Goal: Find specific page/section: Find specific page/section

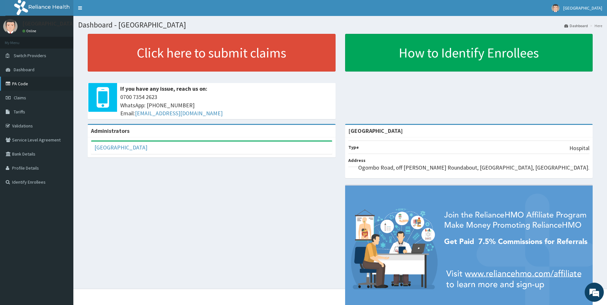
click at [25, 82] on link "PA Code" at bounding box center [36, 84] width 73 height 14
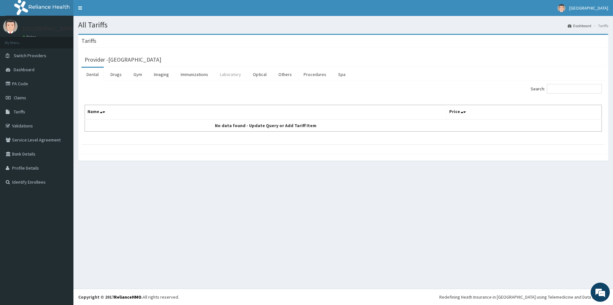
click at [232, 77] on link "Laboratory" at bounding box center [230, 74] width 31 height 13
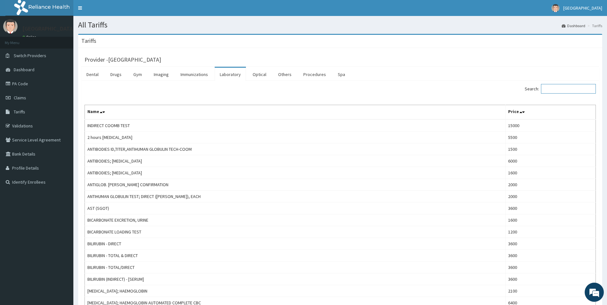
click at [550, 87] on input "Search:" at bounding box center [568, 89] width 55 height 10
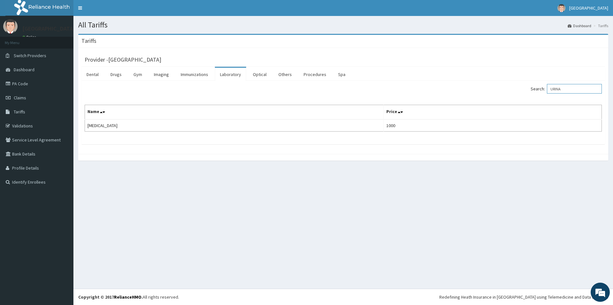
click at [576, 88] on input "URINA" at bounding box center [574, 89] width 55 height 10
type input "U"
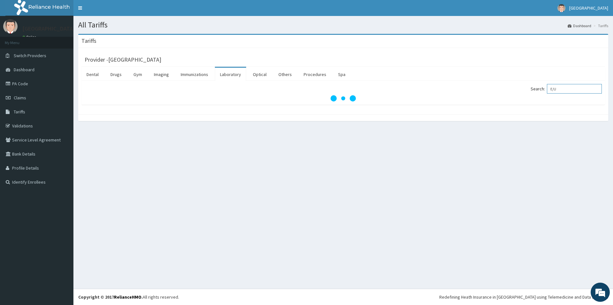
click at [567, 89] on input "E/U" at bounding box center [574, 89] width 55 height 10
click at [577, 91] on input "E/U" at bounding box center [574, 89] width 55 height 10
type input "E"
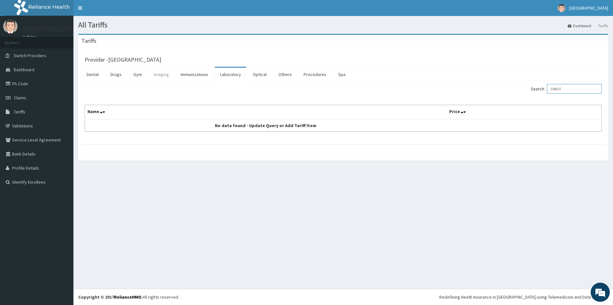
type input "CHEST"
click at [157, 74] on link "Imaging" at bounding box center [161, 74] width 25 height 13
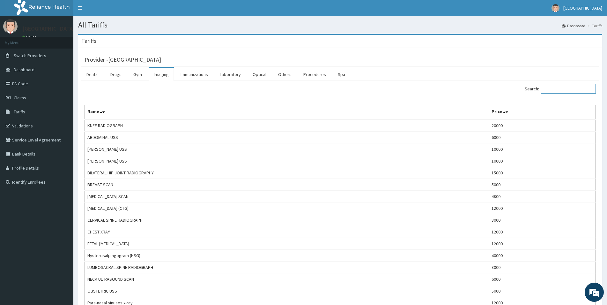
click at [560, 90] on input "Search:" at bounding box center [568, 89] width 55 height 10
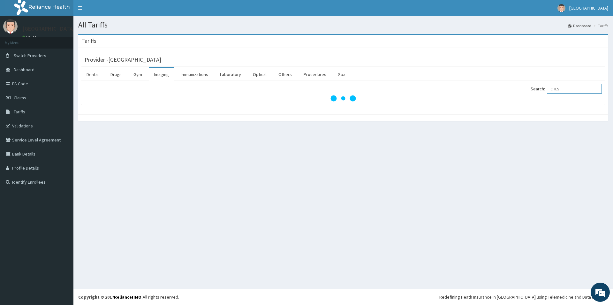
type input "CHEST"
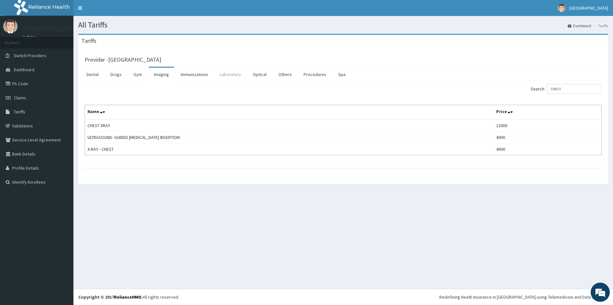
click at [234, 72] on link "Laboratory" at bounding box center [230, 74] width 31 height 13
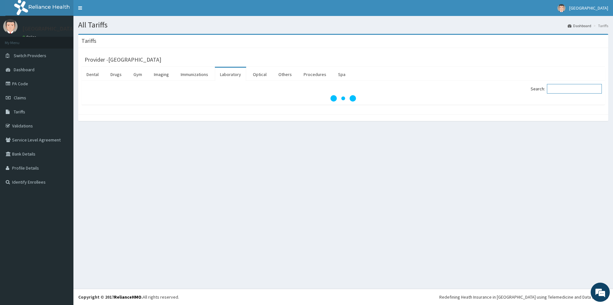
click at [557, 90] on input "Search:" at bounding box center [574, 89] width 55 height 10
click at [553, 89] on input "Search:" at bounding box center [574, 89] width 55 height 10
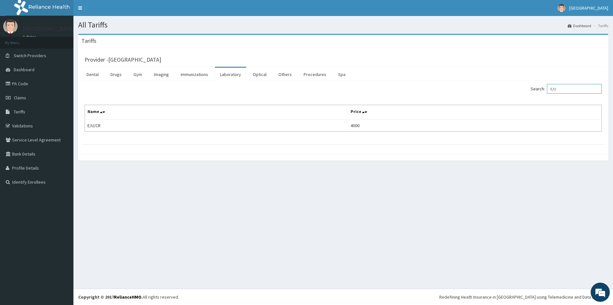
click at [565, 85] on input "E/U" at bounding box center [574, 89] width 55 height 10
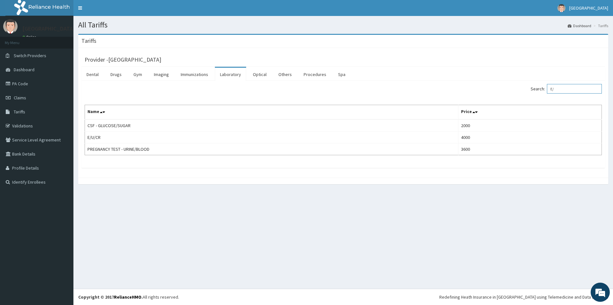
type input "E/"
click at [29, 84] on link "PA Code" at bounding box center [36, 84] width 73 height 14
